Goal: Contribute content: Contribute content

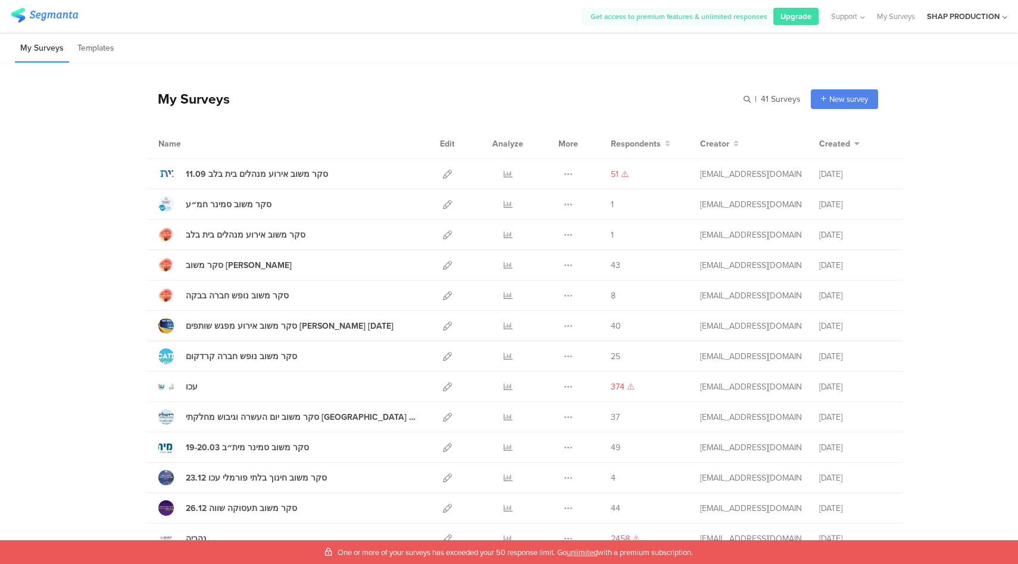
click at [947, 17] on div "SHAP PRODUCTION" at bounding box center [963, 16] width 73 height 11
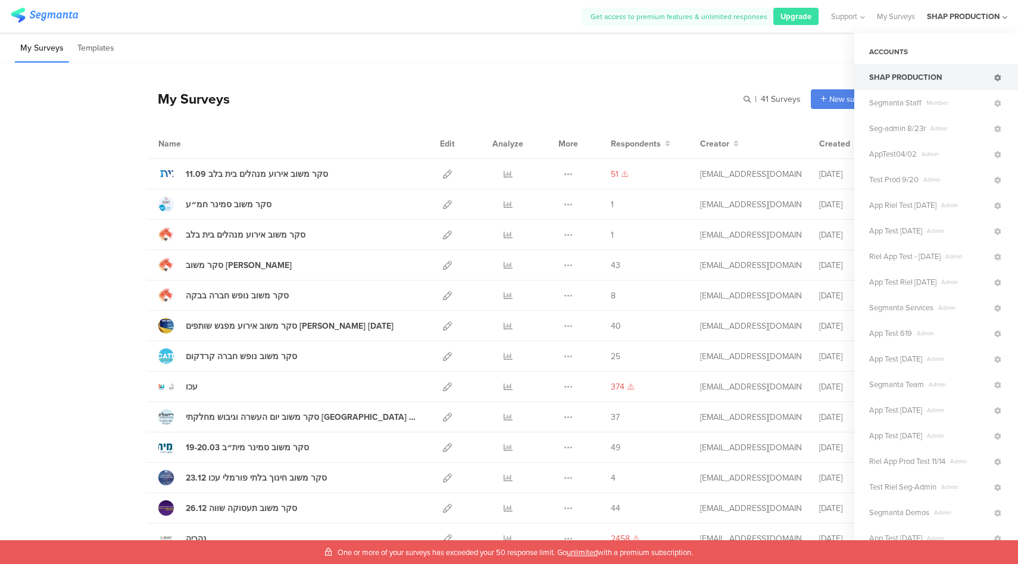
click at [994, 76] on icon at bounding box center [997, 77] width 7 height 7
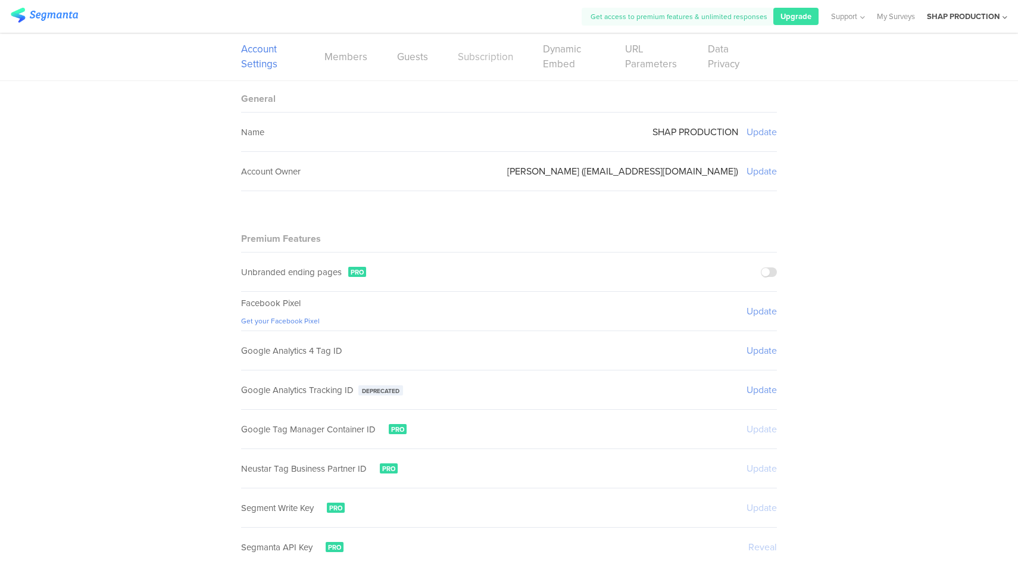
click at [478, 57] on link "Subscription" at bounding box center [485, 56] width 55 height 15
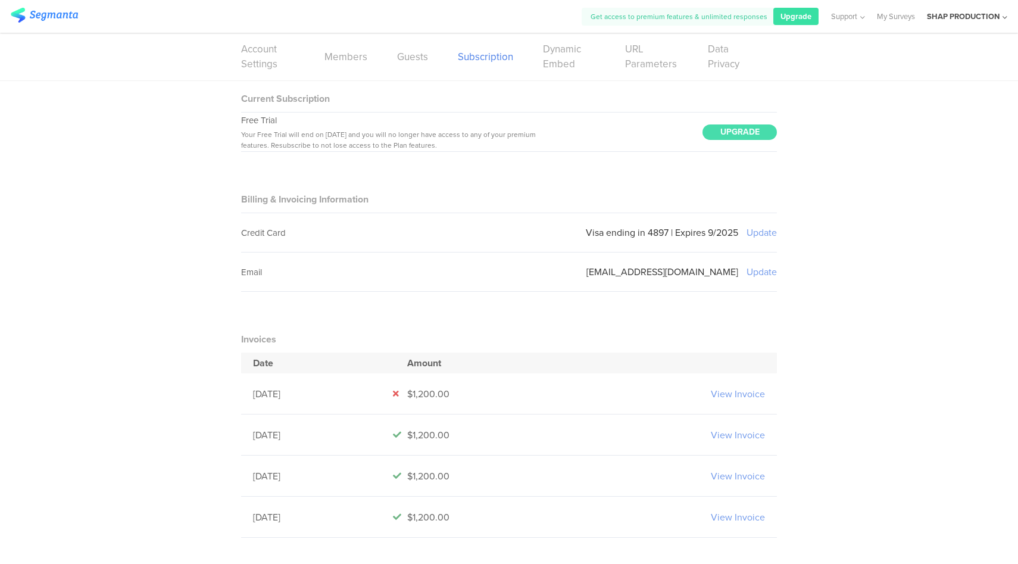
click at [967, 24] on div "SHAP PRODUCTION" at bounding box center [967, 16] width 80 height 33
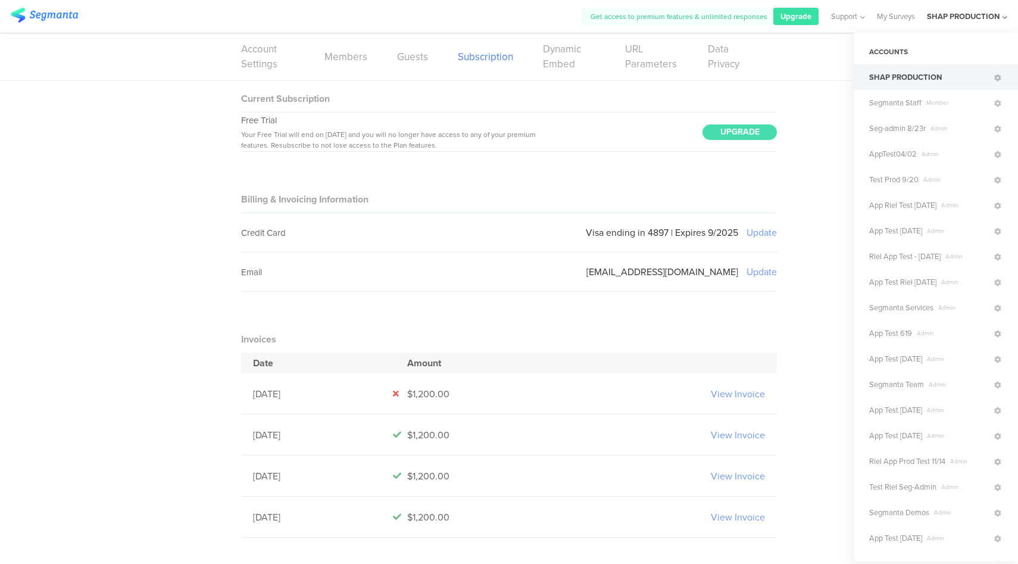
click at [969, 15] on div "SHAP PRODUCTION" at bounding box center [963, 16] width 73 height 11
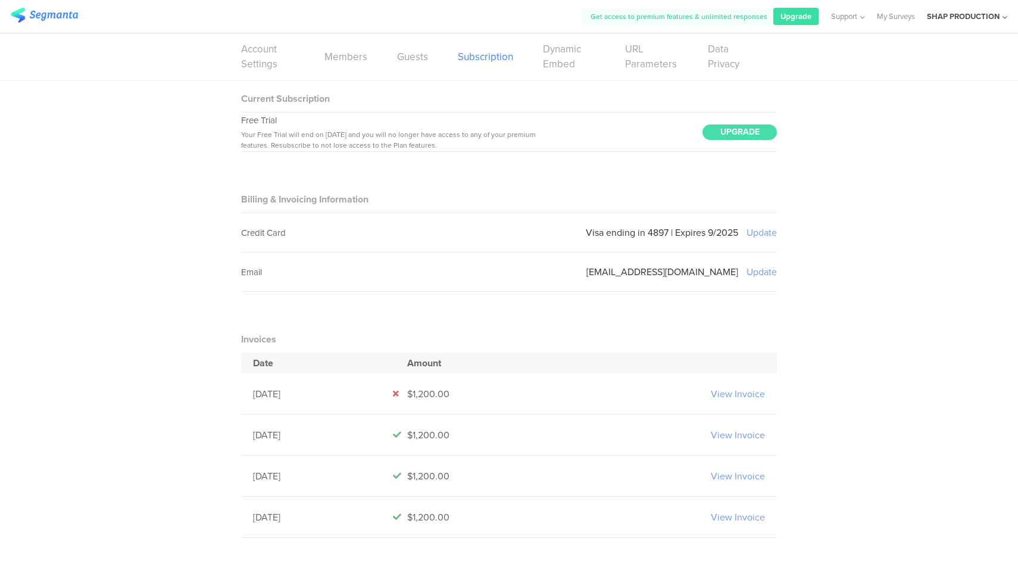
click at [969, 18] on div "SHAP PRODUCTION" at bounding box center [963, 16] width 73 height 11
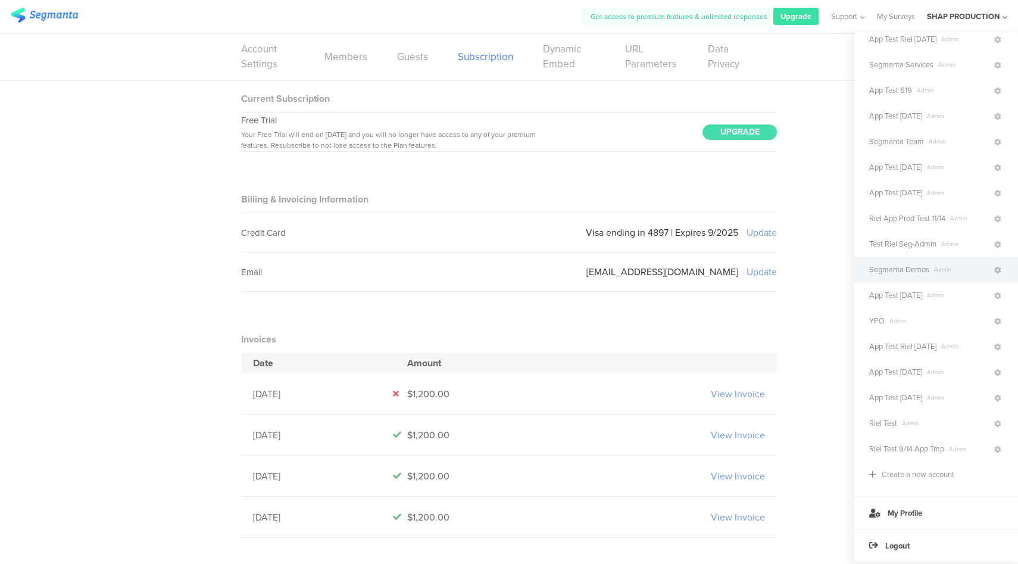
scroll to position [244, 0]
click at [918, 270] on span "Segmanta Demos" at bounding box center [899, 268] width 60 height 11
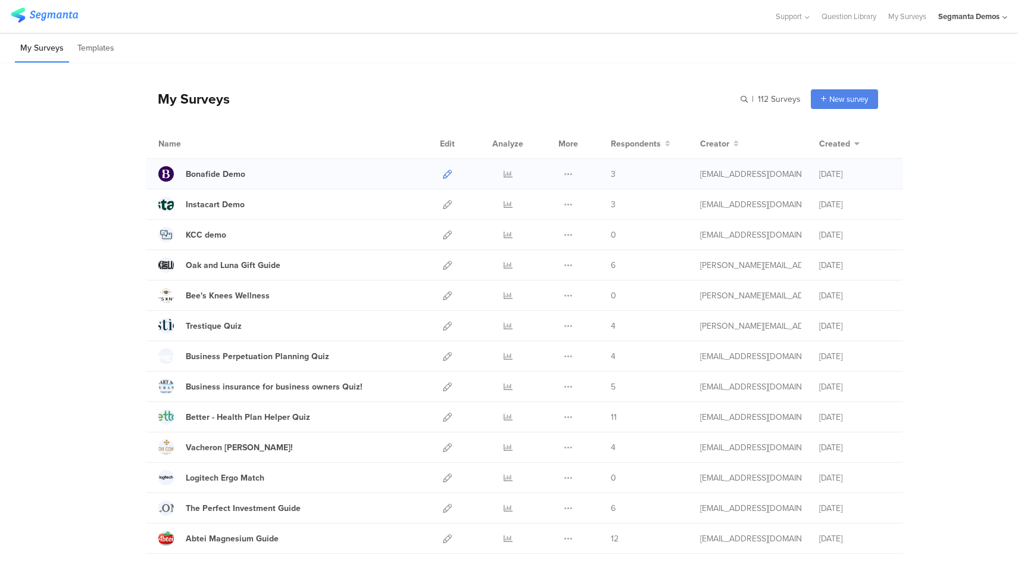
click at [445, 174] on icon at bounding box center [447, 174] width 9 height 9
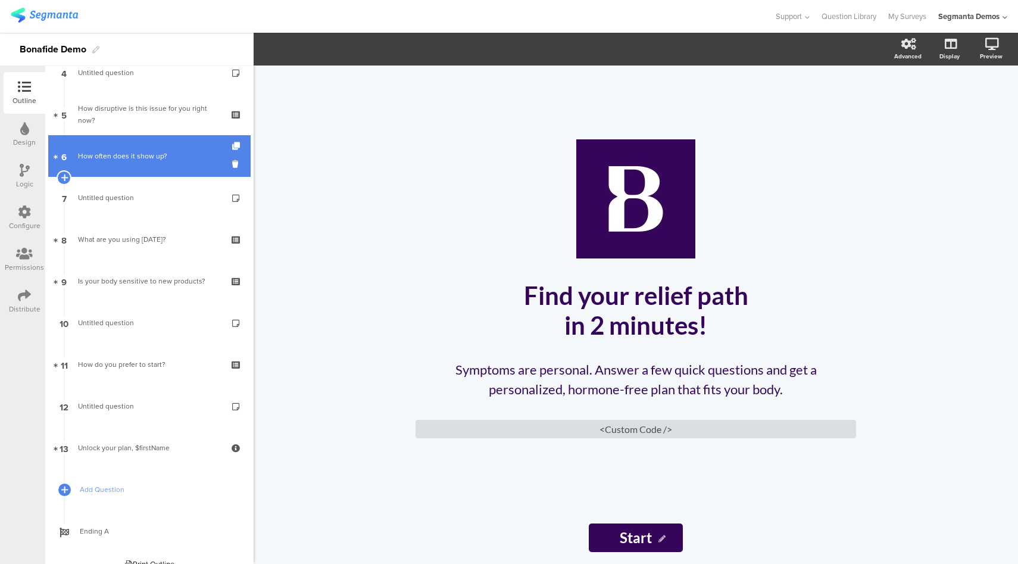
scroll to position [202, 0]
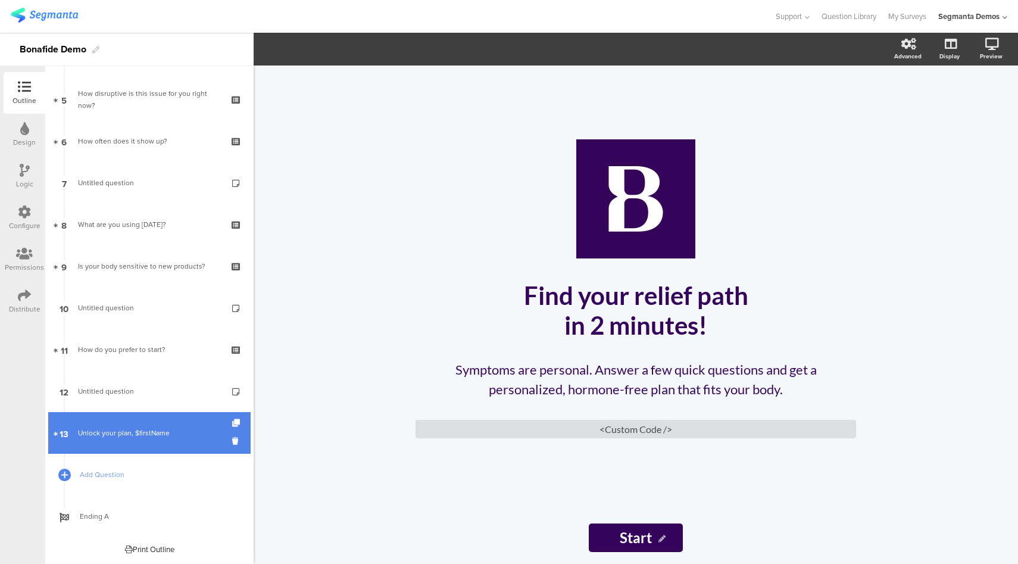
click at [130, 423] on link "13 Unlock your plan, $firstName" at bounding box center [149, 433] width 202 height 42
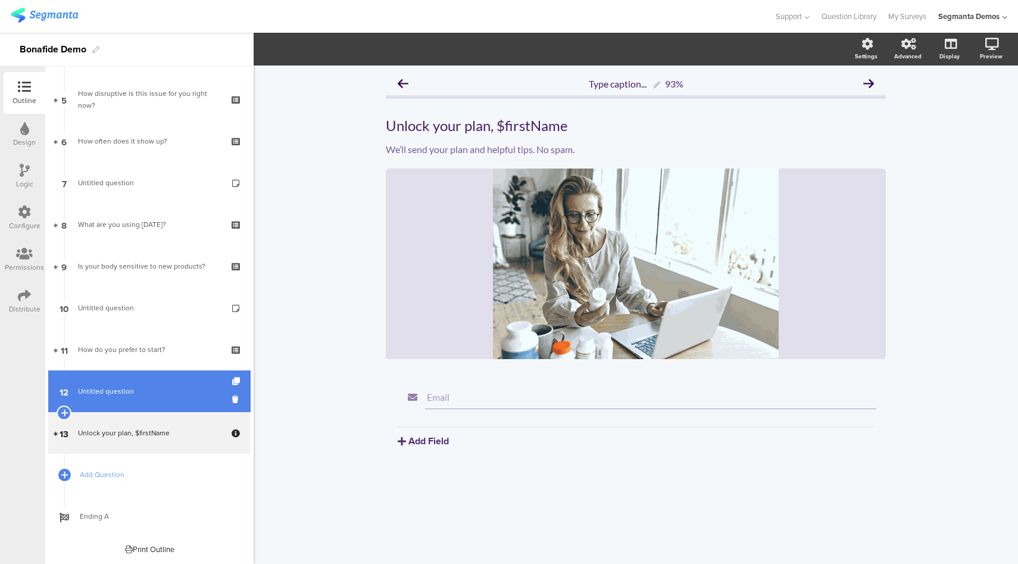
click at [144, 396] on span "Untitled question" at bounding box center [149, 391] width 142 height 12
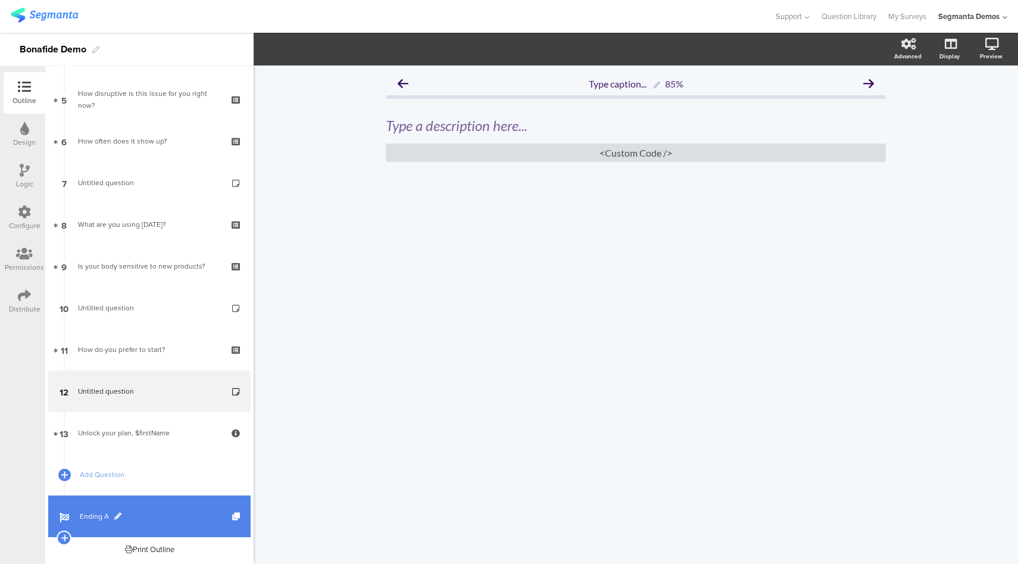
click at [163, 501] on link "Ending A" at bounding box center [149, 516] width 202 height 42
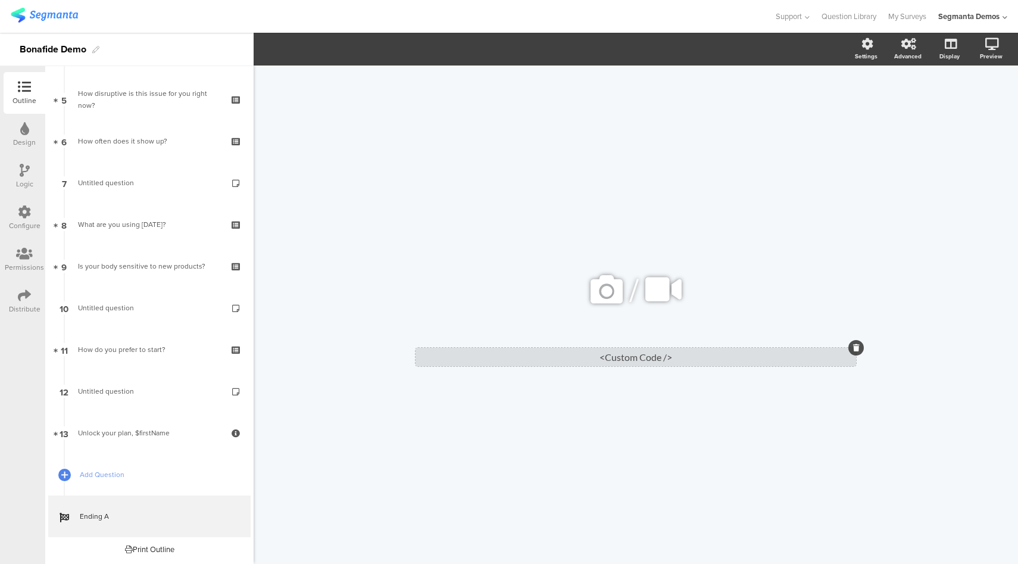
click at [644, 363] on div "<Custom Code />" at bounding box center [636, 357] width 441 height 18
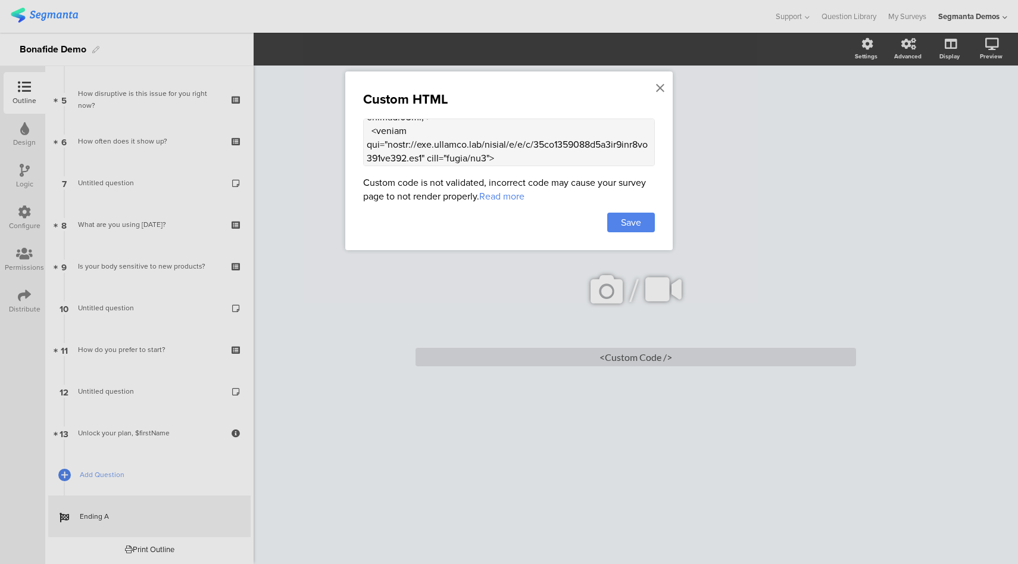
scroll to position [1889, 0]
drag, startPoint x: 369, startPoint y: 131, endPoint x: 426, endPoint y: 147, distance: 59.4
click at [426, 147] on textarea at bounding box center [509, 142] width 292 height 48
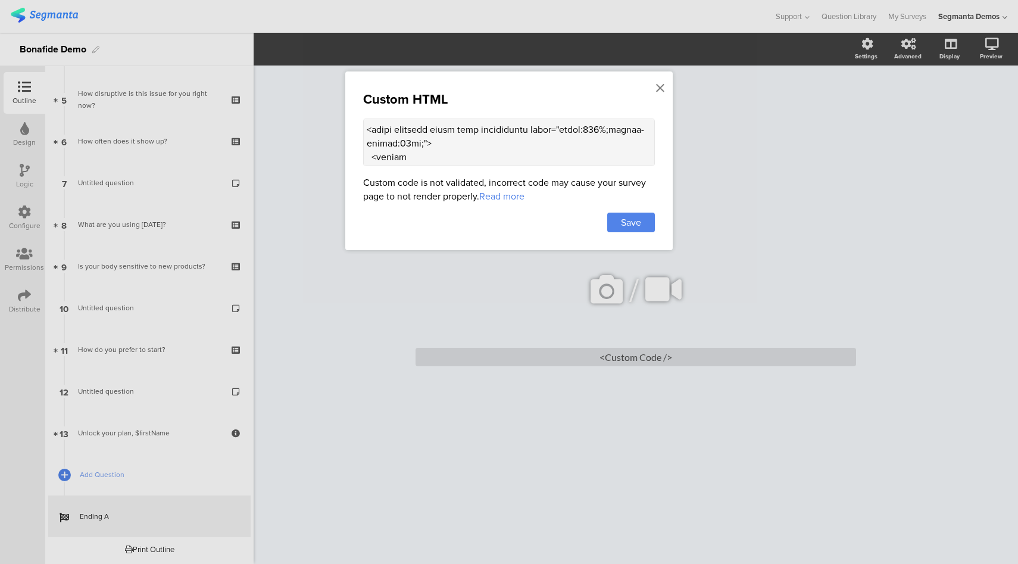
scroll to position [1860, 0]
click at [659, 91] on icon at bounding box center [660, 88] width 8 height 13
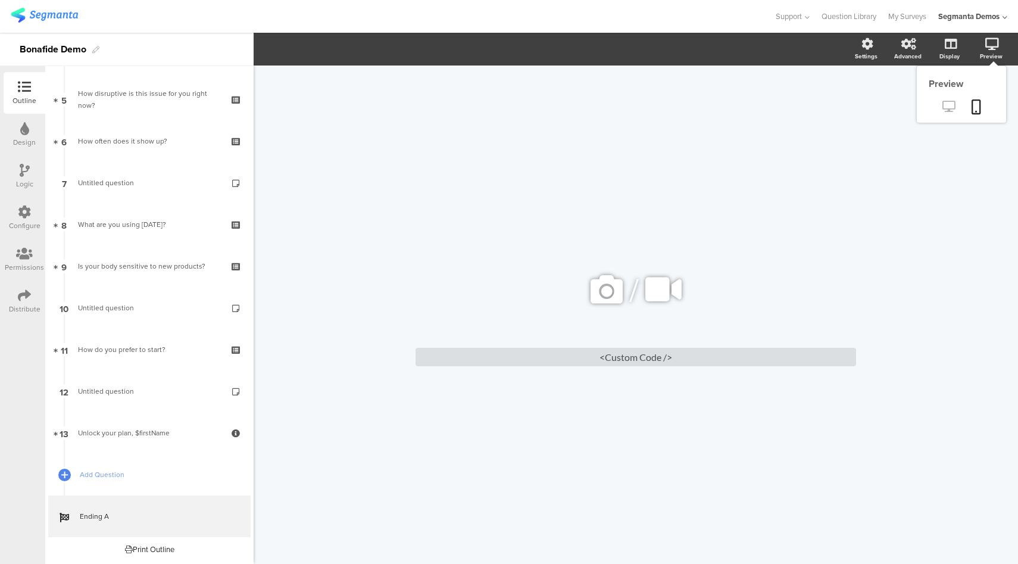
click at [949, 104] on icon at bounding box center [949, 106] width 13 height 11
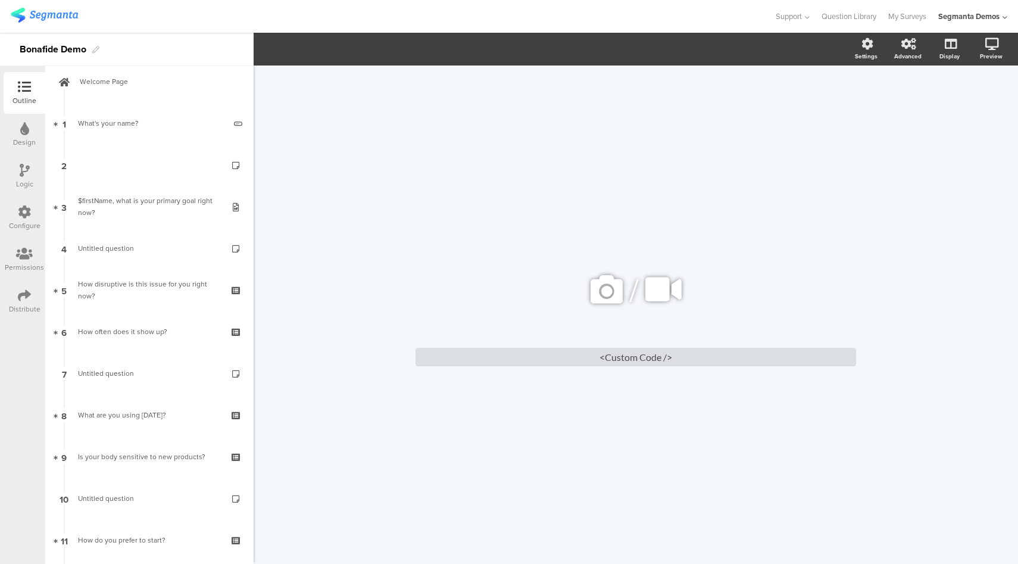
scroll to position [12, 0]
click at [669, 352] on div "<Custom Code />" at bounding box center [636, 357] width 441 height 18
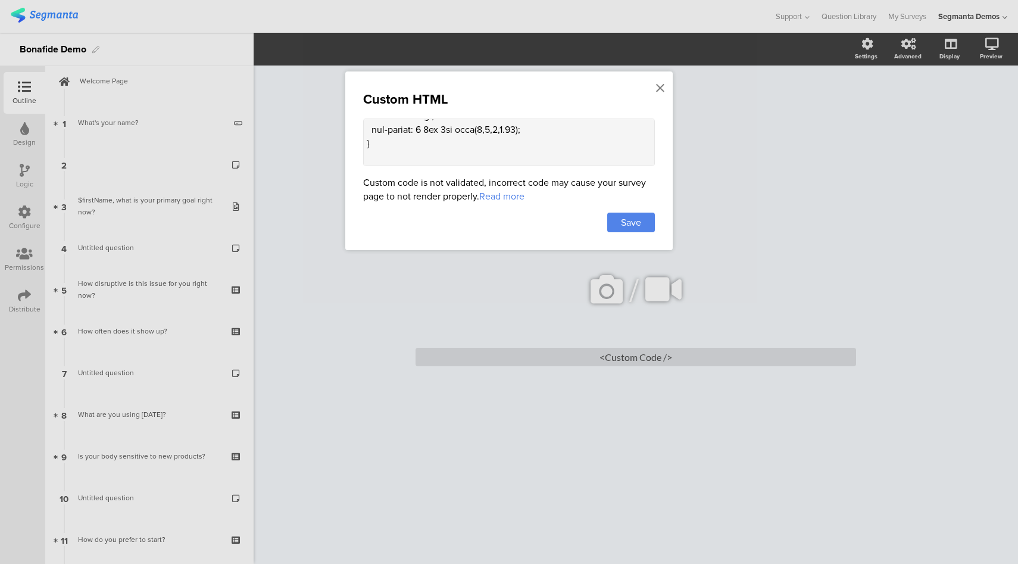
scroll to position [205, 0]
click at [545, 150] on textarea at bounding box center [509, 142] width 292 height 48
click at [506, 143] on textarea at bounding box center [509, 142] width 292 height 48
paste textarea "lor ipsum="dol-sitam: 610co; adipis: 2 elit; seddoei: 74te 7;"> <!-- Incidid Ut…"
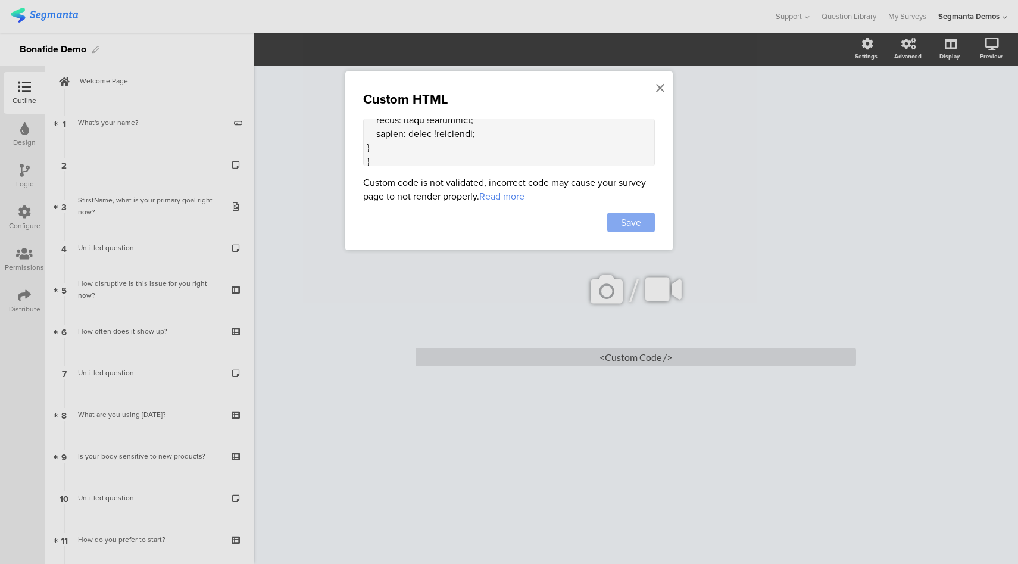
type textarea "<lor ipsum="dol-sitam: 957co; adipis: 6 elit; seddoei: 65te 3;"> <!-- Incidid U…"
click at [643, 221] on div "Save" at bounding box center [631, 223] width 48 height 20
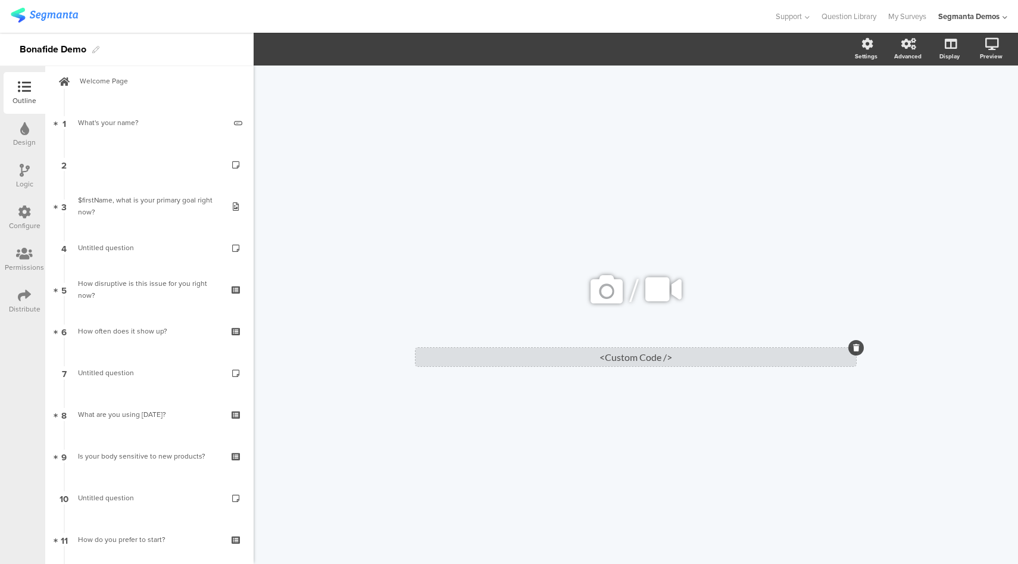
click at [640, 360] on div "<Custom Code />" at bounding box center [636, 357] width 441 height 18
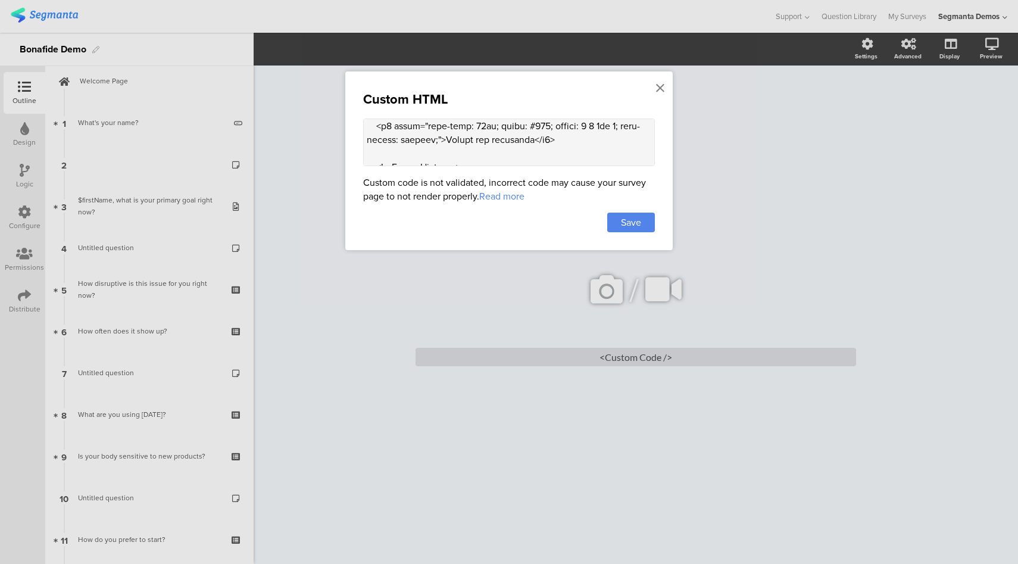
scroll to position [360, 0]
click at [477, 139] on textarea at bounding box center [509, 142] width 292 height 48
paste textarea "style> .animated-router-view { background: #dcd4ee !important; } .bon-info-card…"
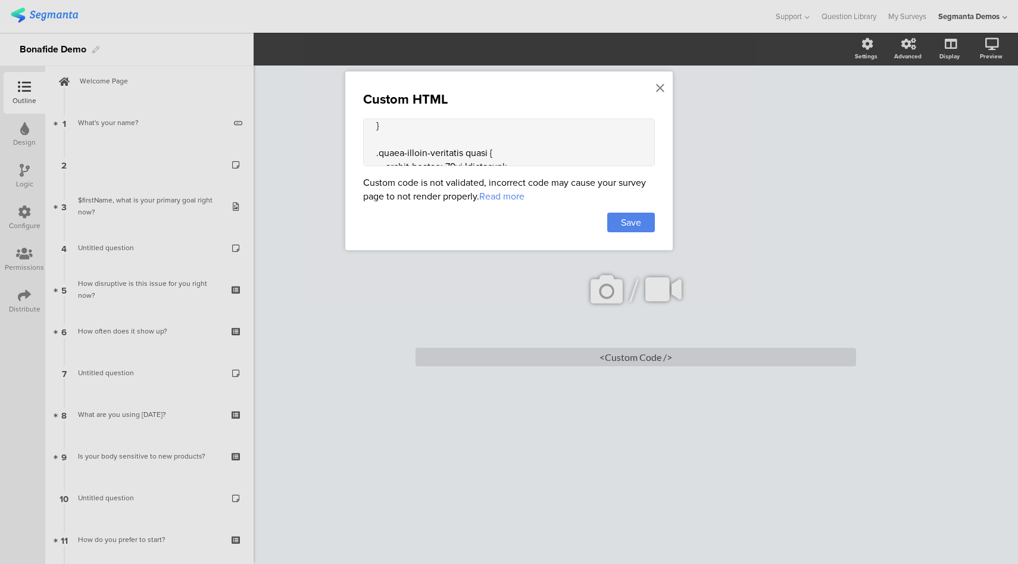
scroll to position [1966, 0]
type textarea "<style> .animated-router-view { background: #dcd4ee !important; } .bon-info-car…"
click at [637, 217] on span "Save" at bounding box center [631, 223] width 20 height 14
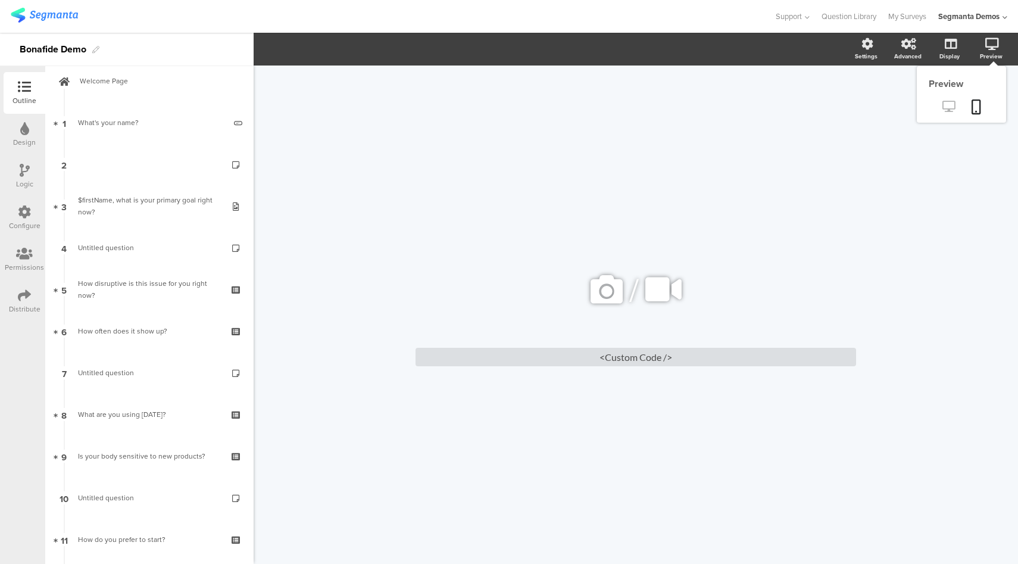
click at [943, 112] on icon at bounding box center [949, 106] width 13 height 11
drag, startPoint x: 705, startPoint y: 26, endPoint x: 714, endPoint y: 24, distance: 9.1
click at [705, 26] on div "Support Help Center Live Chat Question Library My Surveys Segmanta Demos ACCOUN…" at bounding box center [509, 16] width 997 height 33
